Goal: Task Accomplishment & Management: Manage account settings

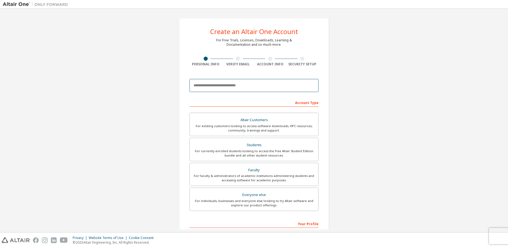
click at [230, 85] on input "email" at bounding box center [253, 85] width 129 height 13
type input "**********"
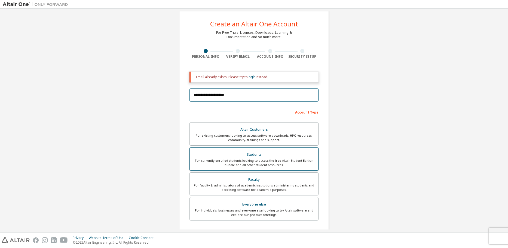
scroll to position [27, 0]
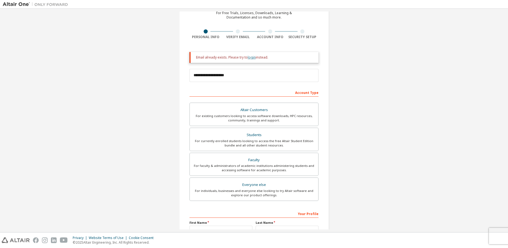
click at [250, 57] on link "login" at bounding box center [252, 57] width 8 height 5
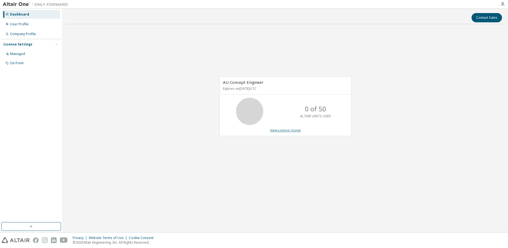
click at [285, 132] on link "View License Usage" at bounding box center [285, 130] width 31 height 5
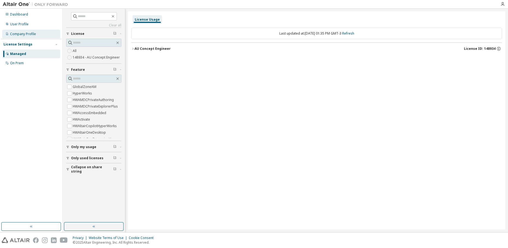
click at [34, 36] on div "Company Profile" at bounding box center [31, 34] width 58 height 9
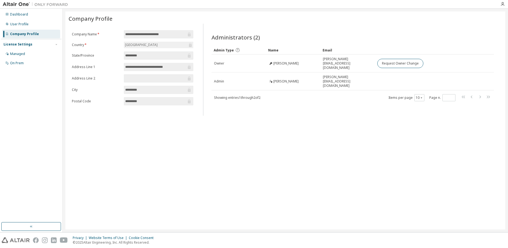
click at [173, 35] on input "**********" at bounding box center [156, 34] width 62 height 5
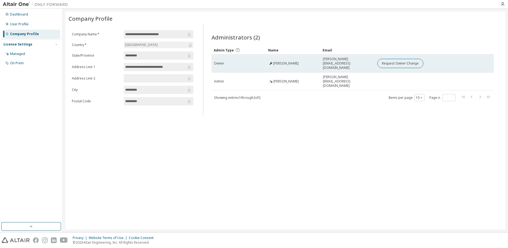
drag, startPoint x: 279, startPoint y: 62, endPoint x: 310, endPoint y: 64, distance: 30.6
click at [310, 64] on td "Zilda Silveira" at bounding box center [293, 63] width 54 height 18
click at [310, 61] on div "Zilda Silveira" at bounding box center [293, 63] width 50 height 4
drag, startPoint x: 381, startPoint y: 60, endPoint x: 433, endPoint y: 54, distance: 52.0
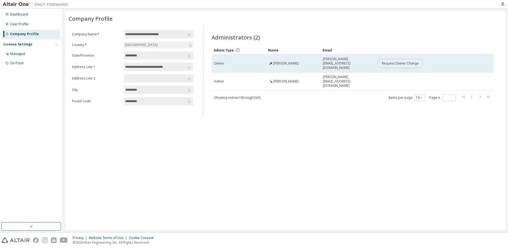
click at [433, 54] on td "Request Owner Change" at bounding box center [426, 63] width 102 height 18
click at [407, 65] on button "Request Owner Change" at bounding box center [400, 63] width 46 height 9
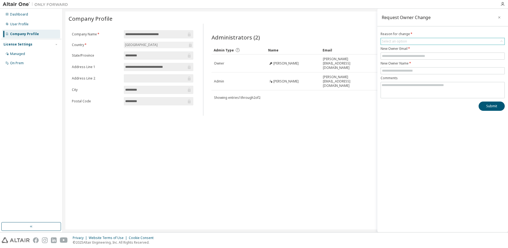
click at [423, 41] on div "Select an option" at bounding box center [443, 41] width 124 height 7
click at [409, 41] on div "Select an option" at bounding box center [443, 41] width 124 height 7
click at [250, 111] on div "**********" at bounding box center [285, 120] width 440 height 218
click at [499, 16] on icon "button" at bounding box center [499, 17] width 4 height 4
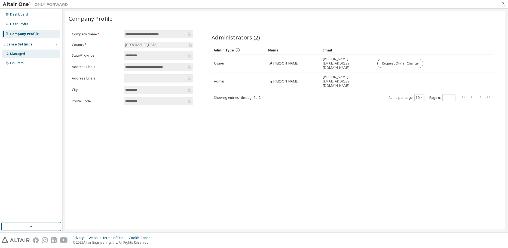
click at [21, 52] on div "Managed" at bounding box center [17, 54] width 15 height 4
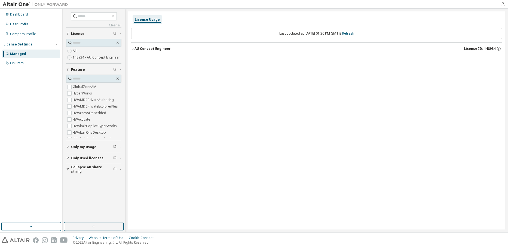
click at [88, 51] on div "All 148934 - AU Concept Engineer" at bounding box center [93, 54] width 55 height 13
click at [85, 155] on button "Only used licenses" at bounding box center [93, 158] width 55 height 12
click at [80, 148] on span "Only my usage" at bounding box center [83, 147] width 25 height 4
click at [19, 14] on div "Dashboard" at bounding box center [19, 14] width 18 height 4
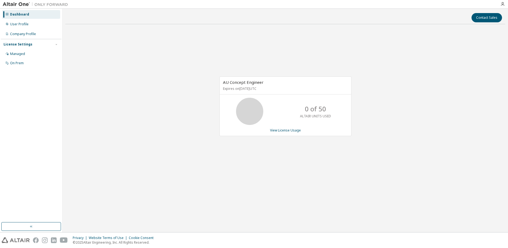
click at [21, 2] on img at bounding box center [37, 4] width 68 height 5
click at [294, 132] on link "View License Usage" at bounding box center [285, 130] width 31 height 5
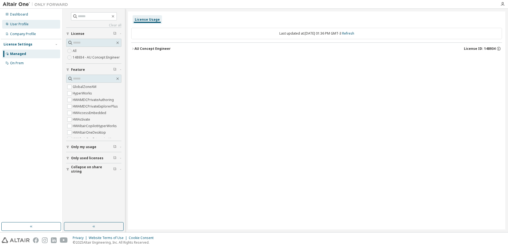
click at [23, 21] on div "User Profile" at bounding box center [31, 24] width 58 height 9
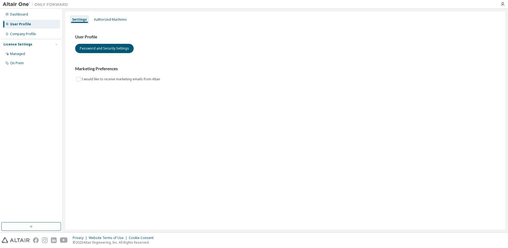
click at [115, 146] on div "Settings Authorized Machines User Profile Password and Security Settings Market…" at bounding box center [285, 120] width 440 height 218
click at [92, 50] on button "Password and Security Settings" at bounding box center [104, 48] width 59 height 9
click at [118, 16] on div "Authorized Machines" at bounding box center [110, 19] width 37 height 9
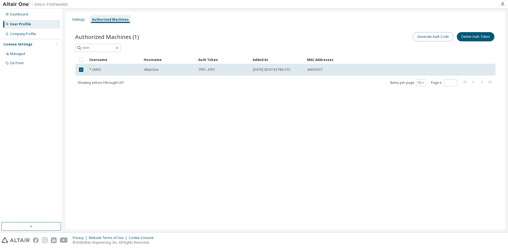
click at [439, 39] on button "Generate Auth Code" at bounding box center [433, 36] width 41 height 9
